Goal: Understand process/instructions: Learn how to perform a task or action

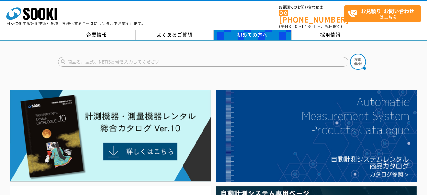
click at [240, 31] on span "初めての方へ" at bounding box center [252, 34] width 31 height 7
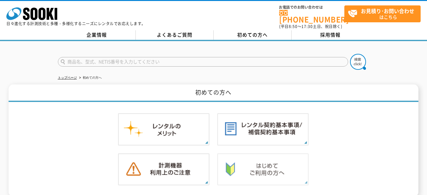
click at [263, 166] on img at bounding box center [263, 169] width 92 height 32
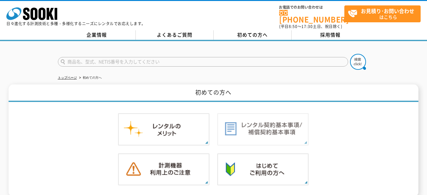
click at [256, 124] on img at bounding box center [263, 129] width 92 height 32
